Goal: Task Accomplishment & Management: Manage account settings

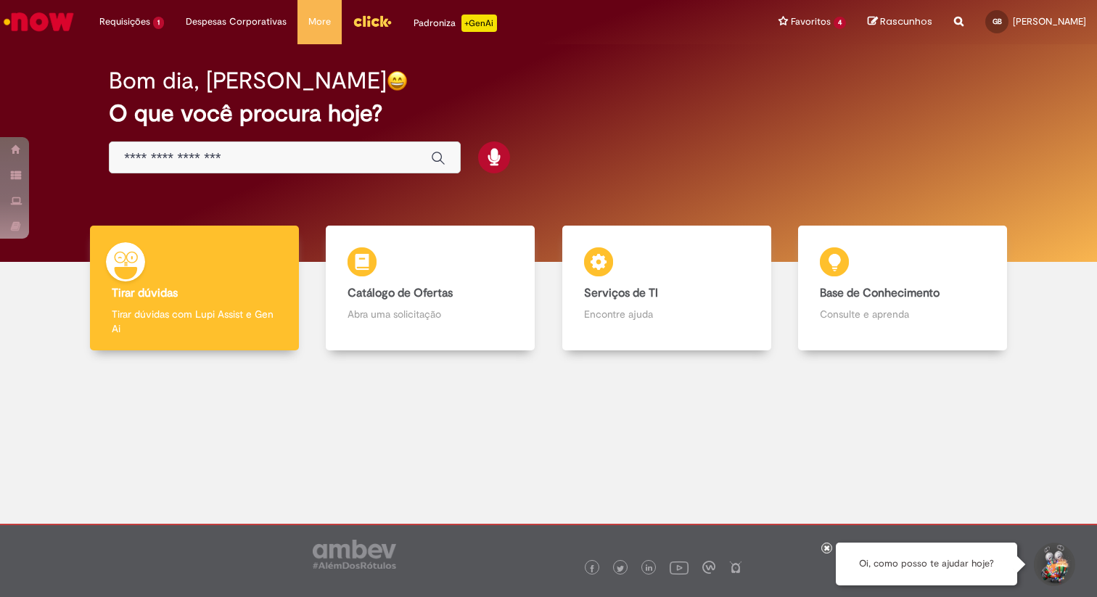
click at [388, 22] on link "Menu Cabeçalho" at bounding box center [372, 22] width 61 height 44
click at [1013, 15] on span "[PERSON_NAME]" at bounding box center [1049, 21] width 73 height 12
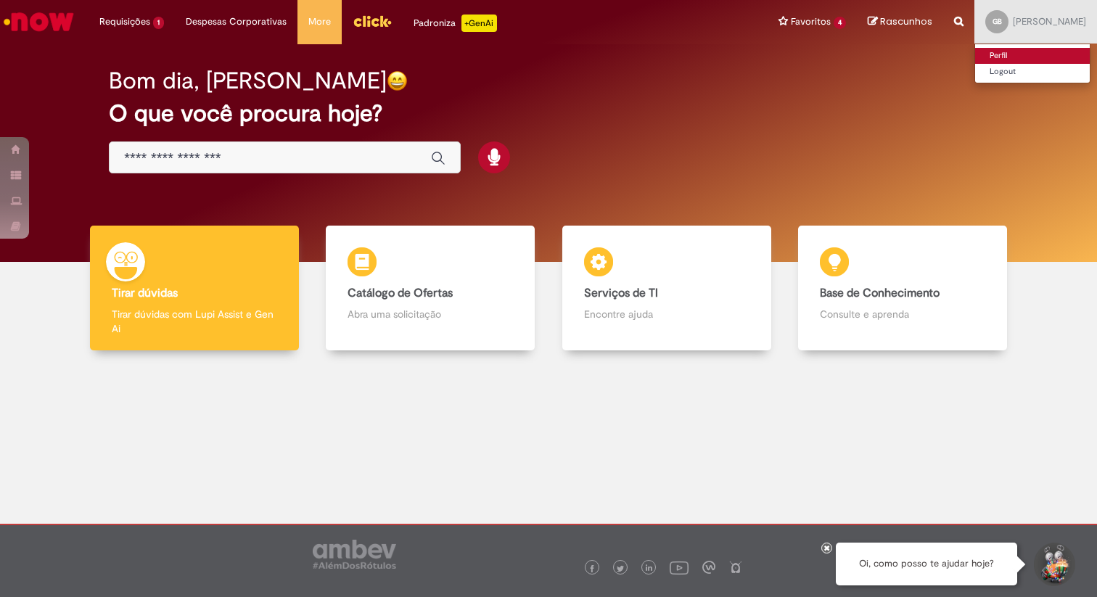
click at [999, 56] on link "Perfil" at bounding box center [1032, 56] width 115 height 16
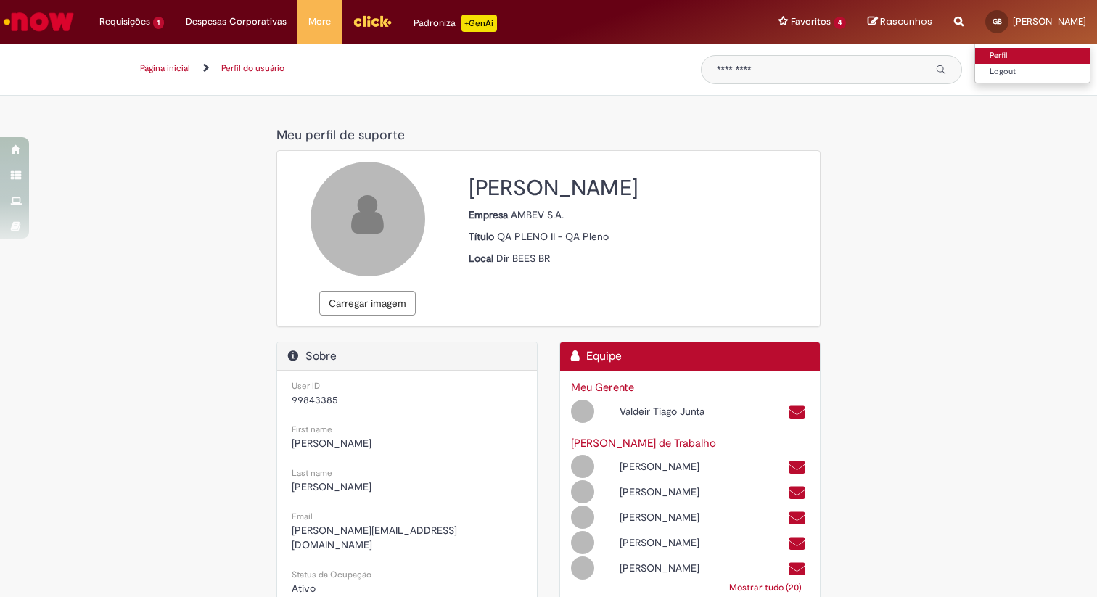
select select "**********"
click at [326, 406] on span "99843385" at bounding box center [407, 399] width 231 height 15
click at [326, 403] on span "99843385" at bounding box center [315, 399] width 46 height 13
copy span "99843385"
